Goal: Task Accomplishment & Management: Use online tool/utility

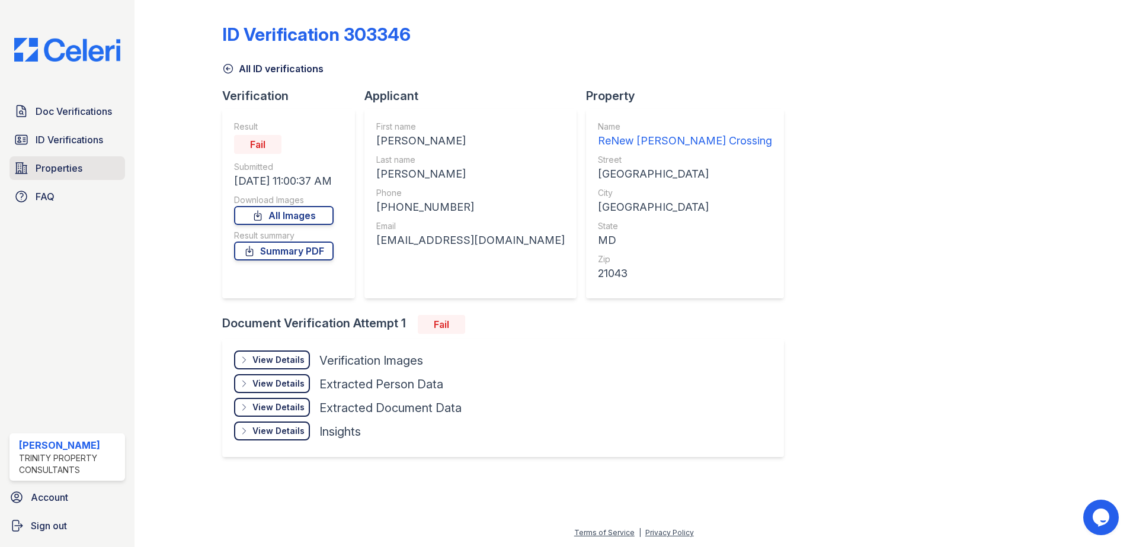
click at [66, 166] on span "Properties" at bounding box center [59, 168] width 47 height 14
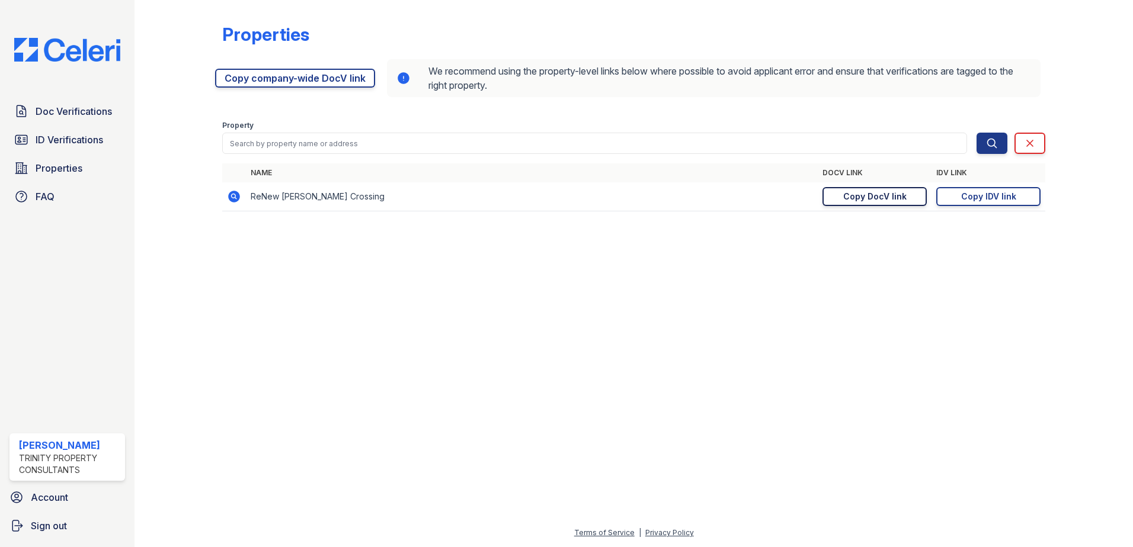
click at [863, 198] on div "Copy DocV link" at bounding box center [874, 197] width 63 height 12
click at [968, 197] on div "Copy IDV link" at bounding box center [988, 197] width 55 height 12
click at [45, 114] on span "Doc Verifications" at bounding box center [74, 111] width 76 height 14
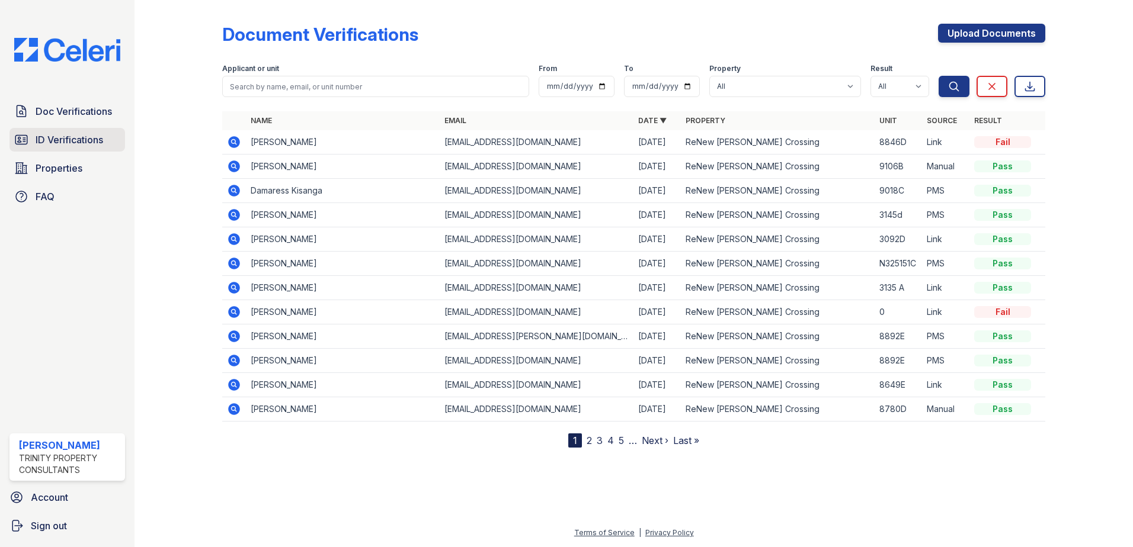
click at [54, 139] on span "ID Verifications" at bounding box center [70, 140] width 68 height 14
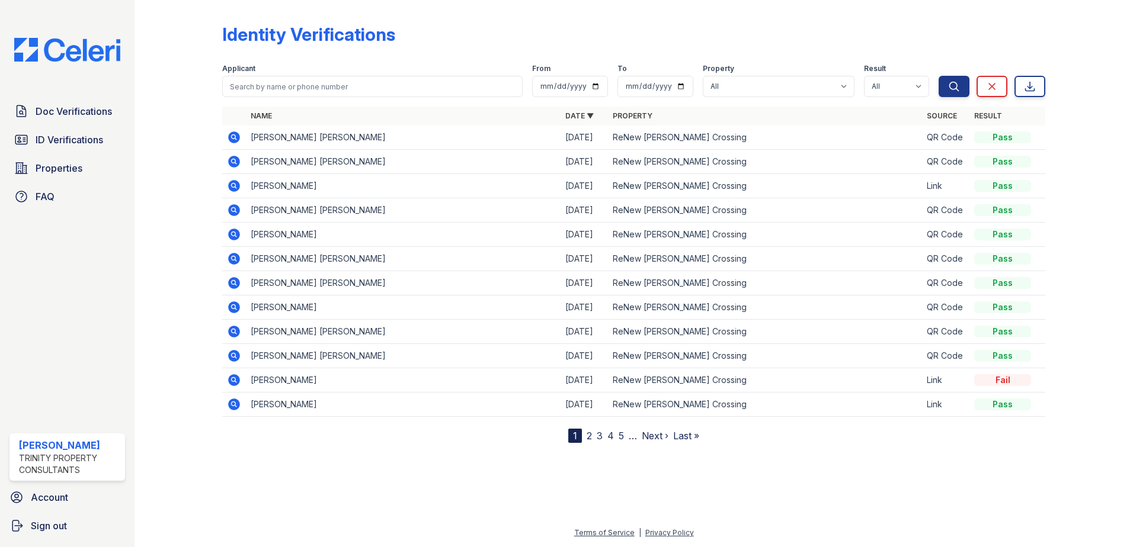
click at [233, 135] on icon at bounding box center [234, 137] width 14 height 14
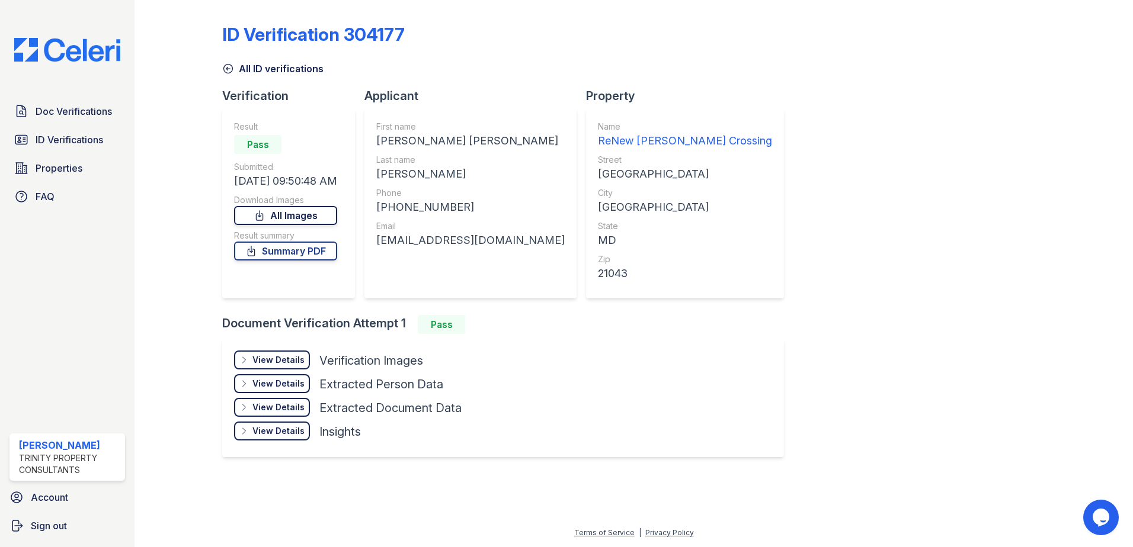
click at [319, 216] on link "All Images" at bounding box center [285, 215] width 103 height 19
click at [660, 94] on div "Property" at bounding box center [689, 96] width 207 height 17
